Goal: Navigation & Orientation: Find specific page/section

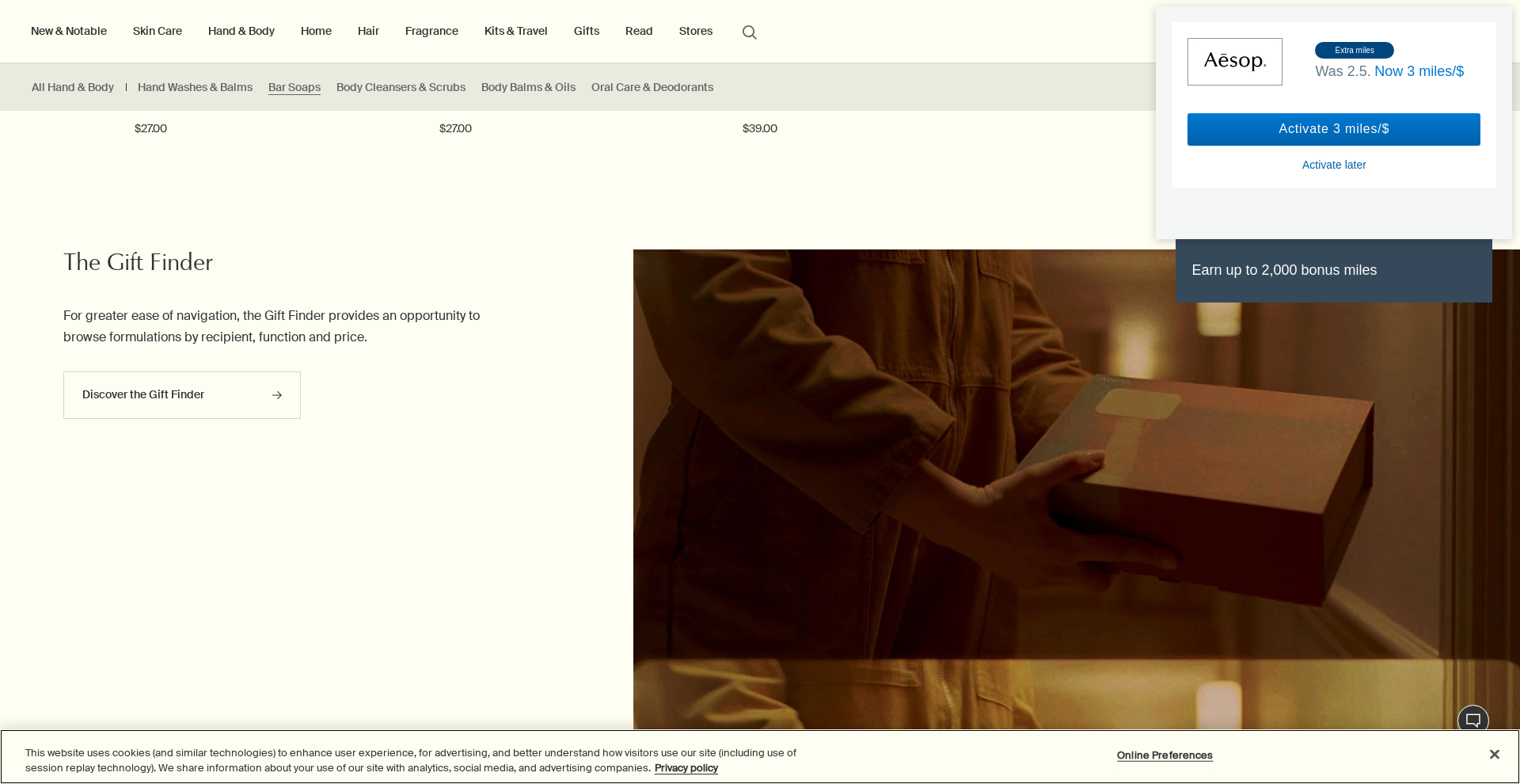
scroll to position [296, 0]
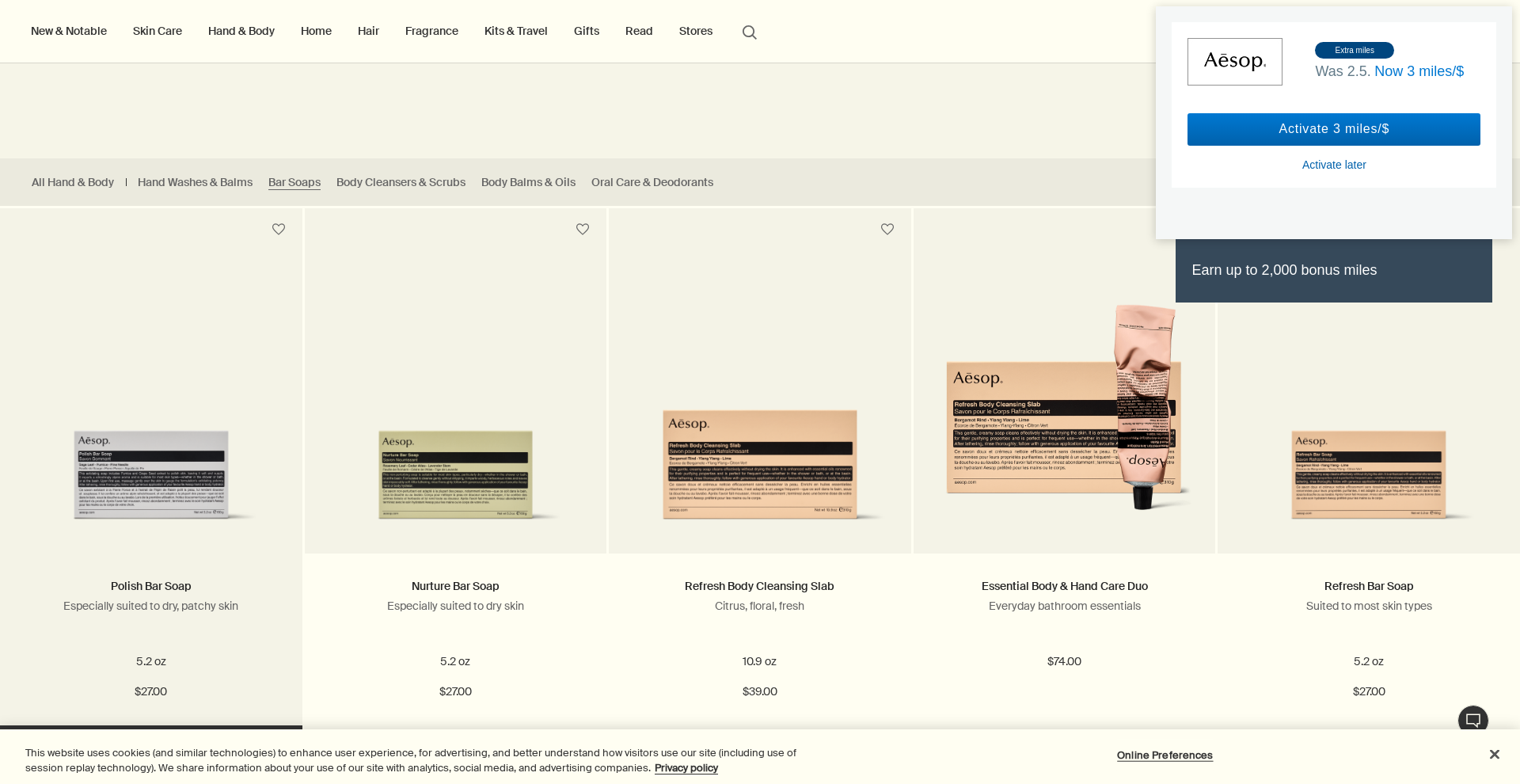
click at [174, 417] on img at bounding box center [151, 452] width 255 height 154
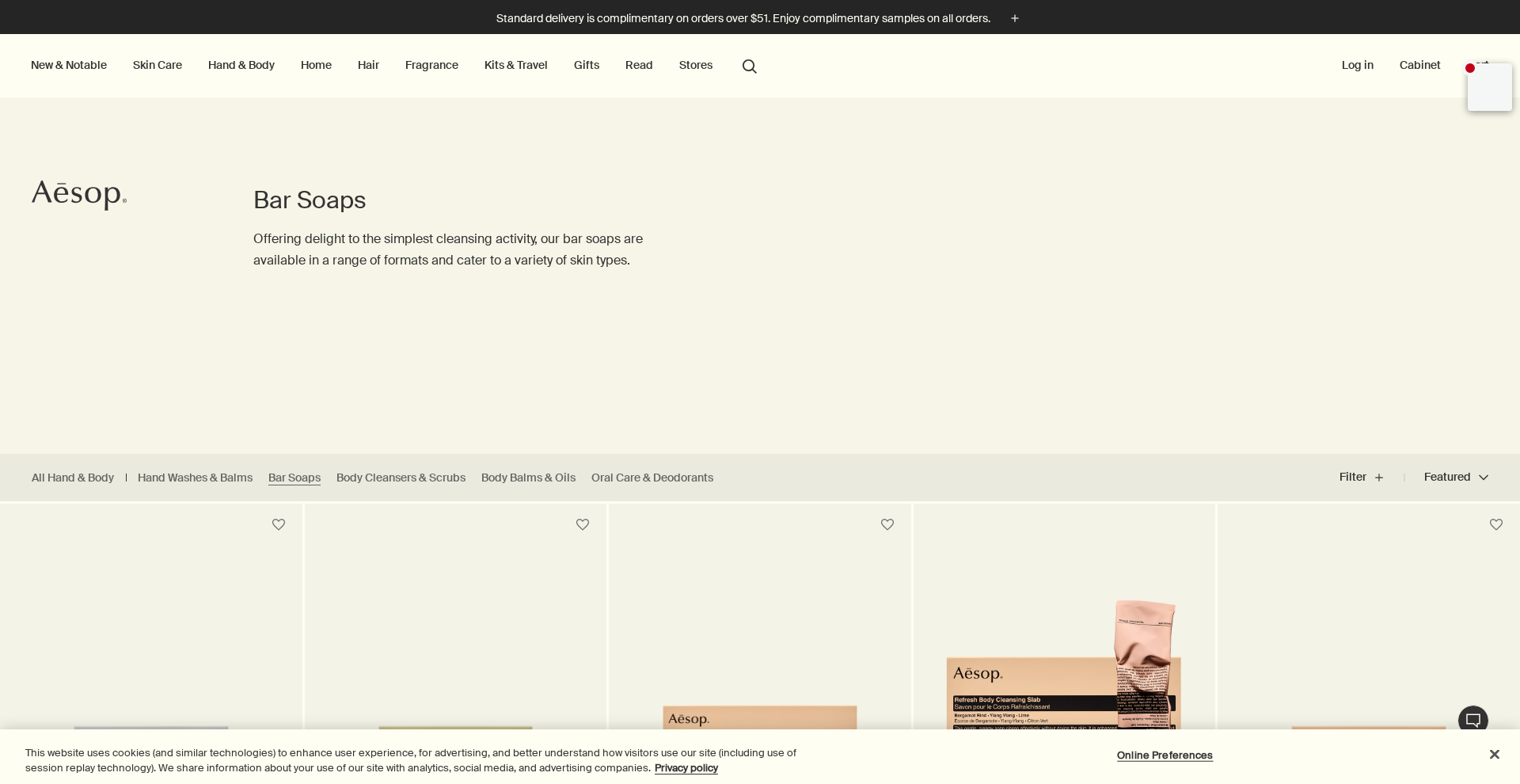
click at [226, 69] on link "Hand & Body" at bounding box center [241, 64] width 73 height 20
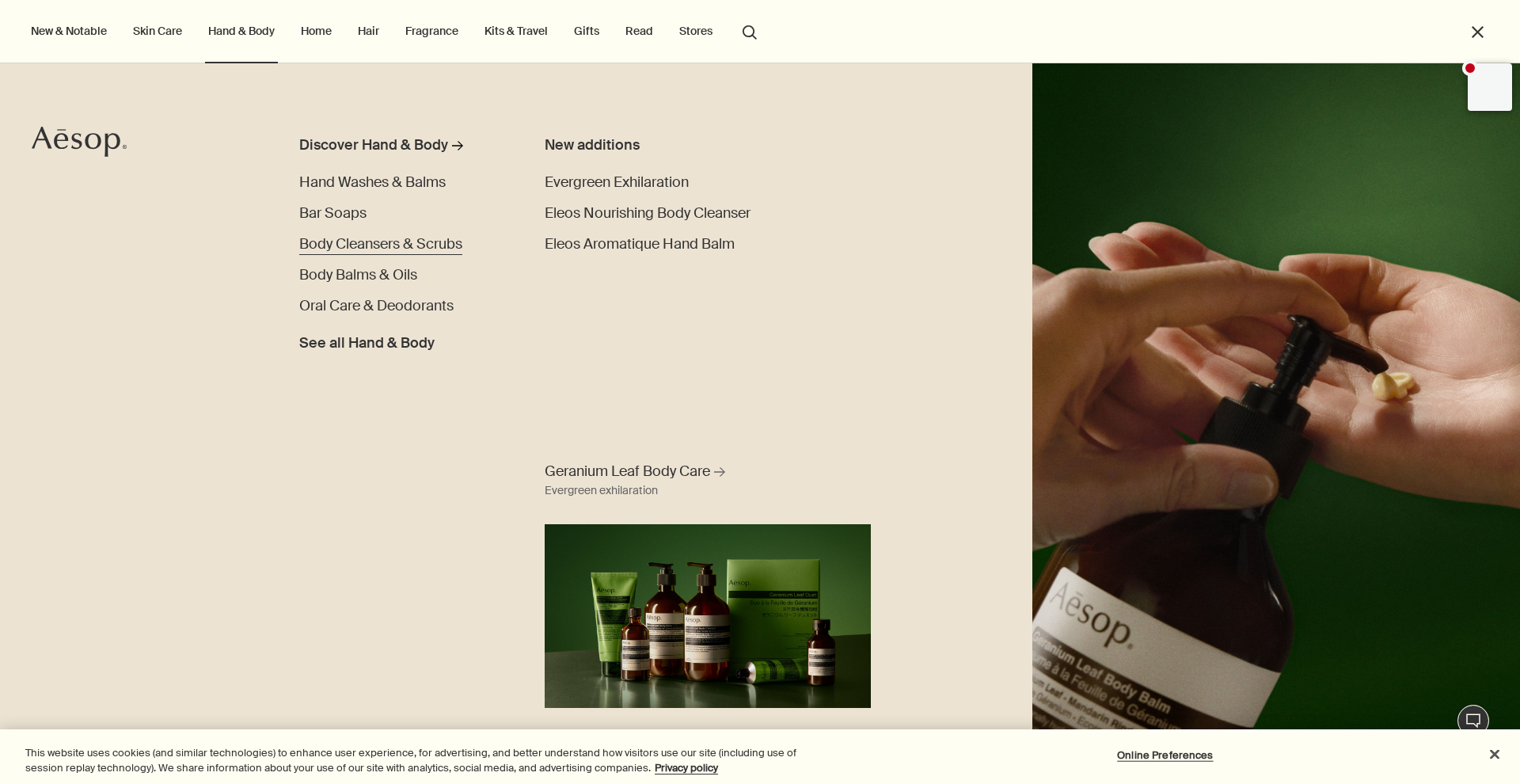
click at [400, 239] on span "Body Cleansers & Scrubs" at bounding box center [381, 244] width 163 height 19
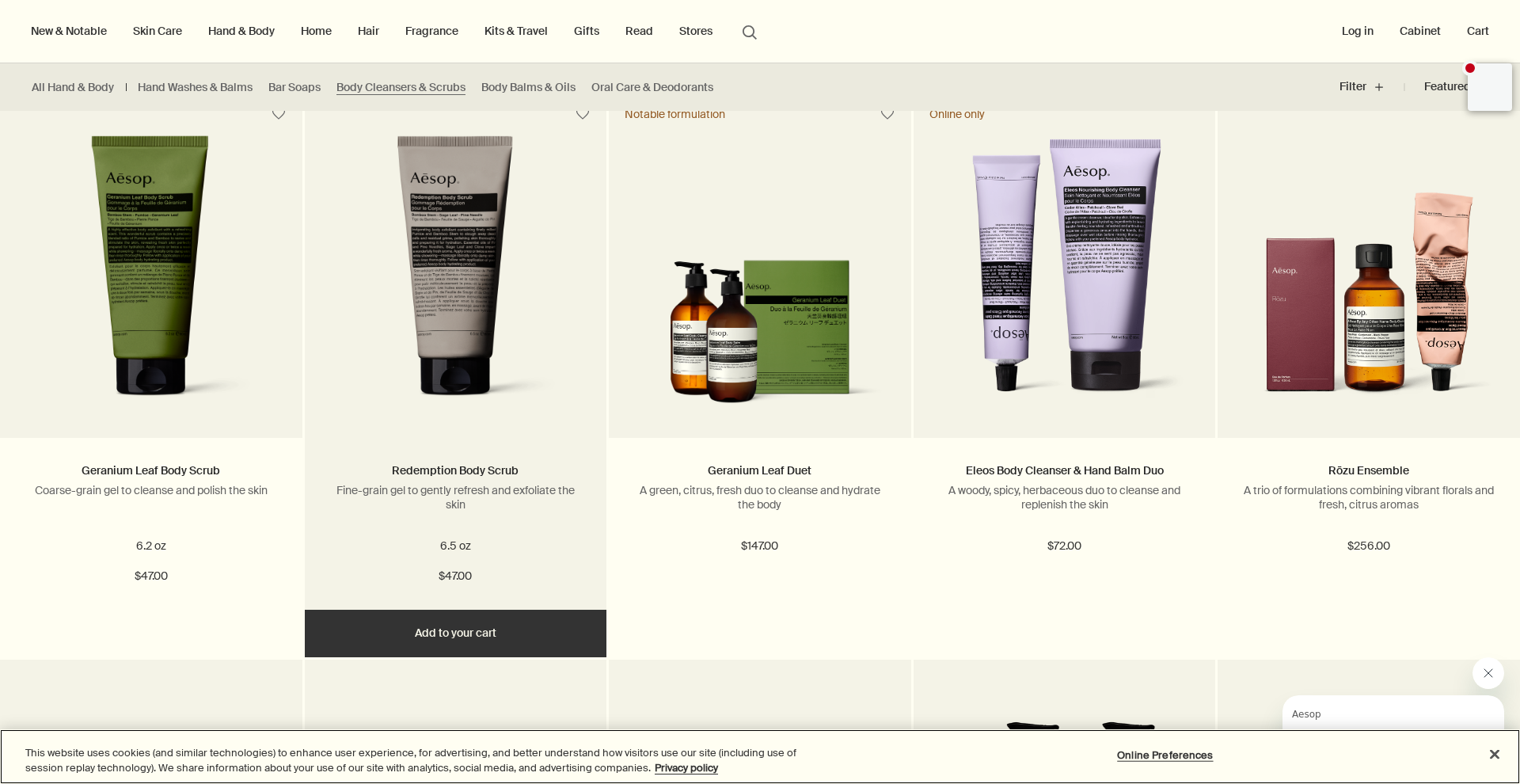
scroll to position [908, 0]
